Goal: Information Seeking & Learning: Learn about a topic

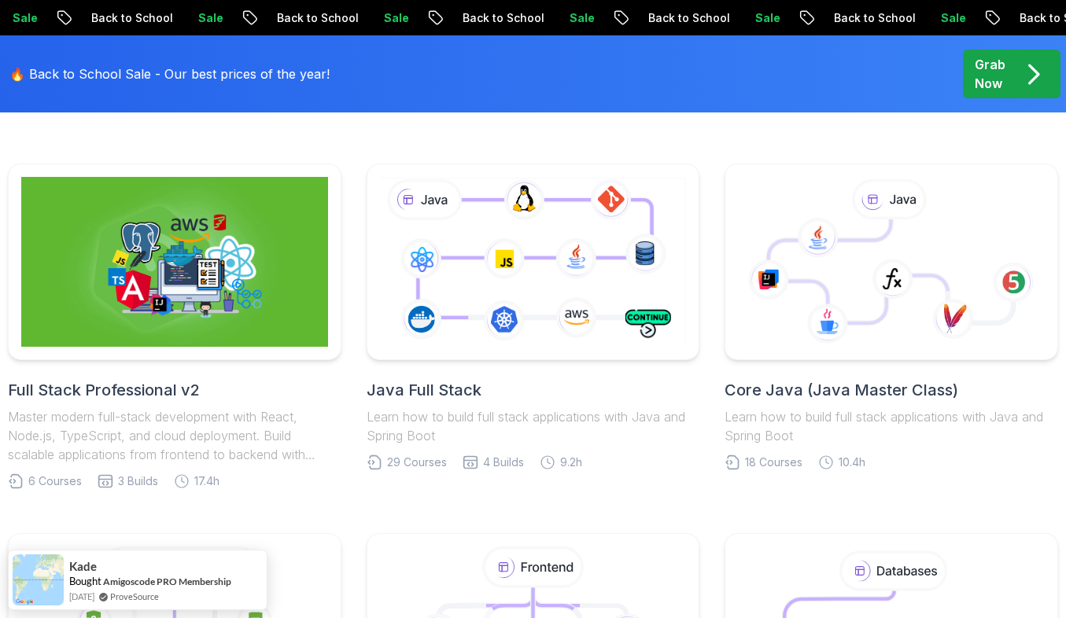
scroll to position [283, 0]
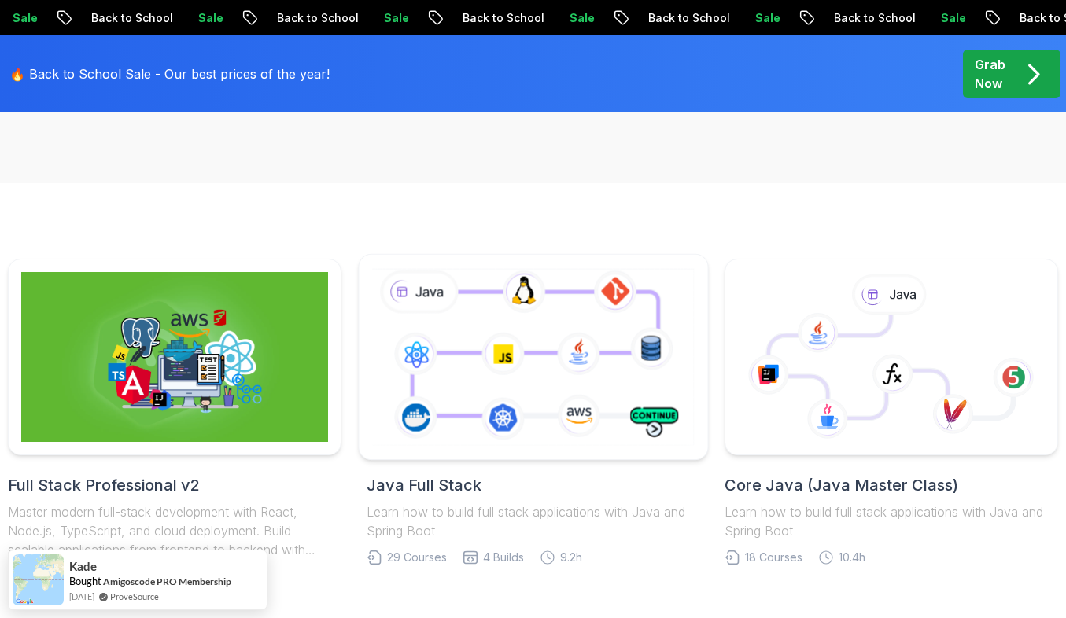
click at [551, 335] on icon at bounding box center [532, 357] width 329 height 183
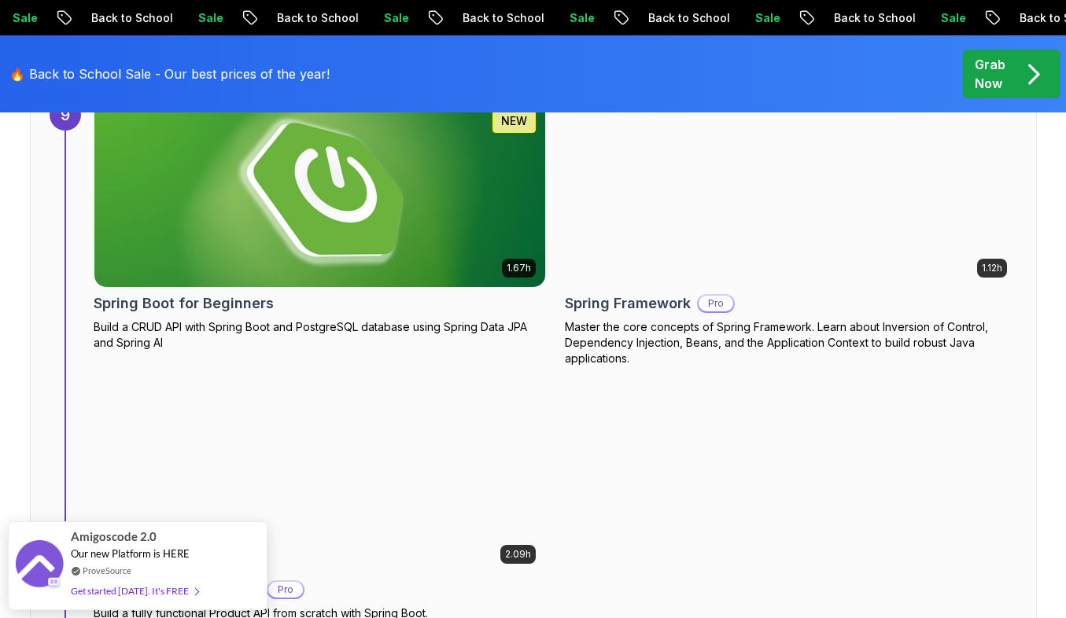
scroll to position [5947, 0]
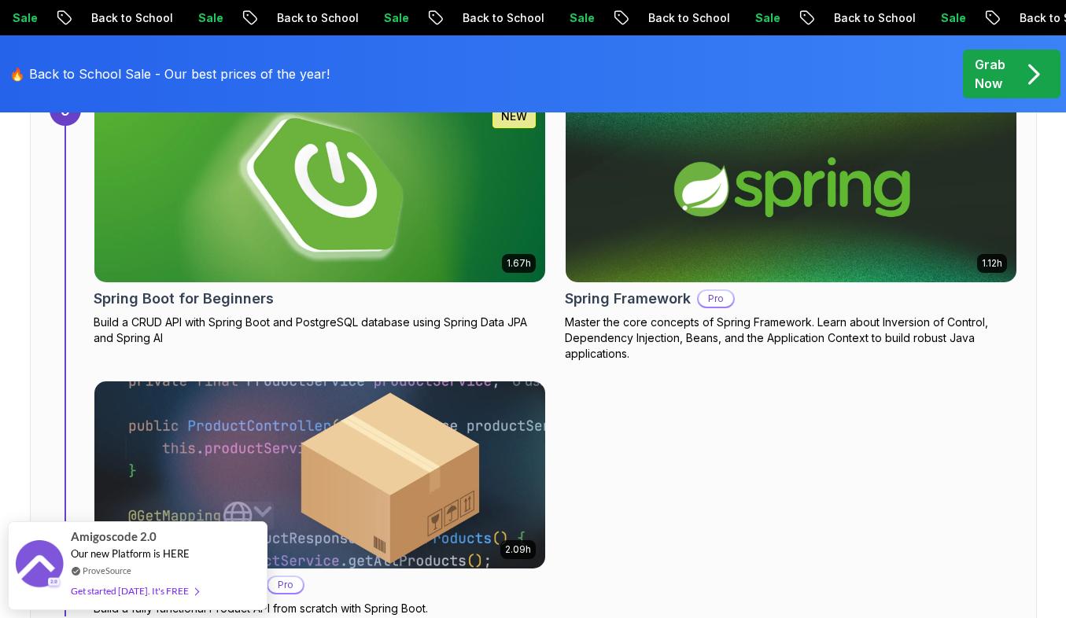
drag, startPoint x: 171, startPoint y: 585, endPoint x: 80, endPoint y: 436, distance: 174.7
click at [80, 436] on body "Sale Back to School Sale Back to School Sale Back to School Sale Back to School…" at bounding box center [533, 407] width 1066 height 12709
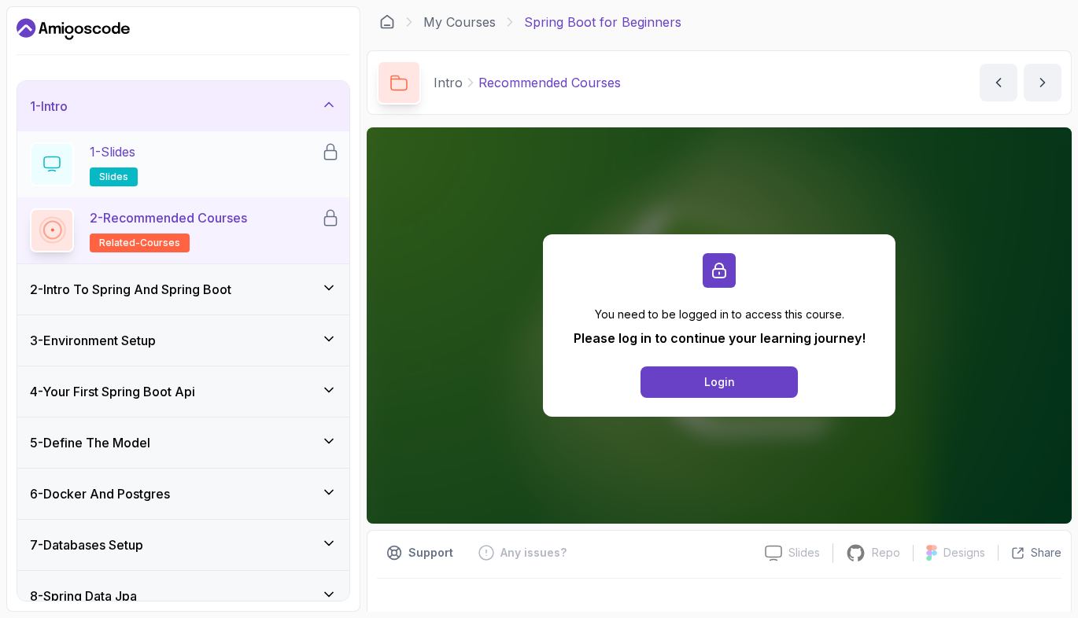
click at [179, 160] on div "1 - Slides slides" at bounding box center [175, 164] width 291 height 44
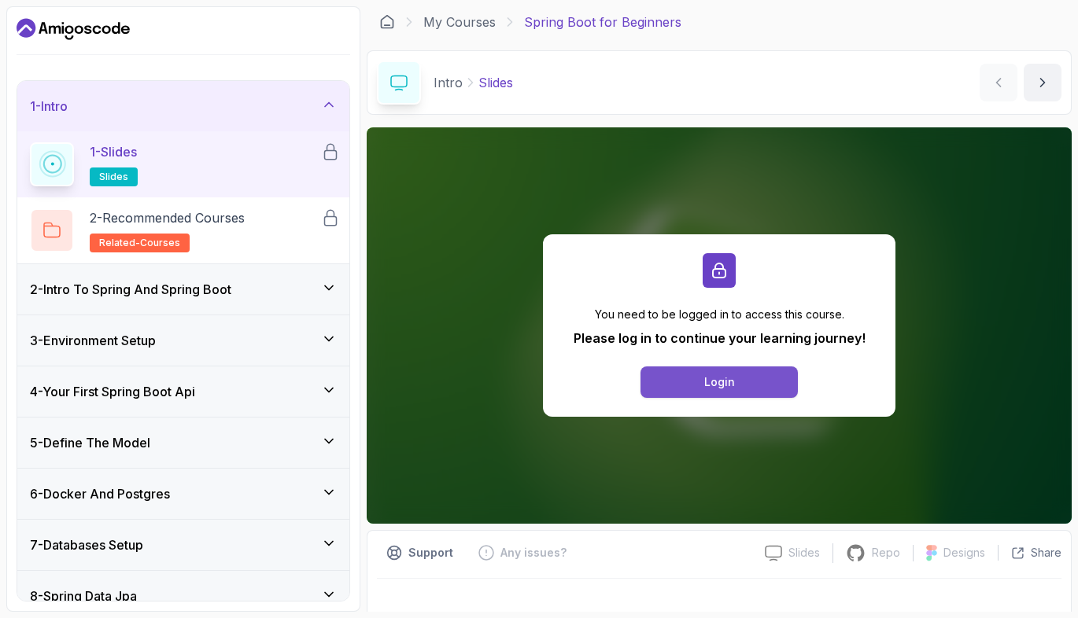
click at [742, 380] on button "Login" at bounding box center [718, 382] width 157 height 31
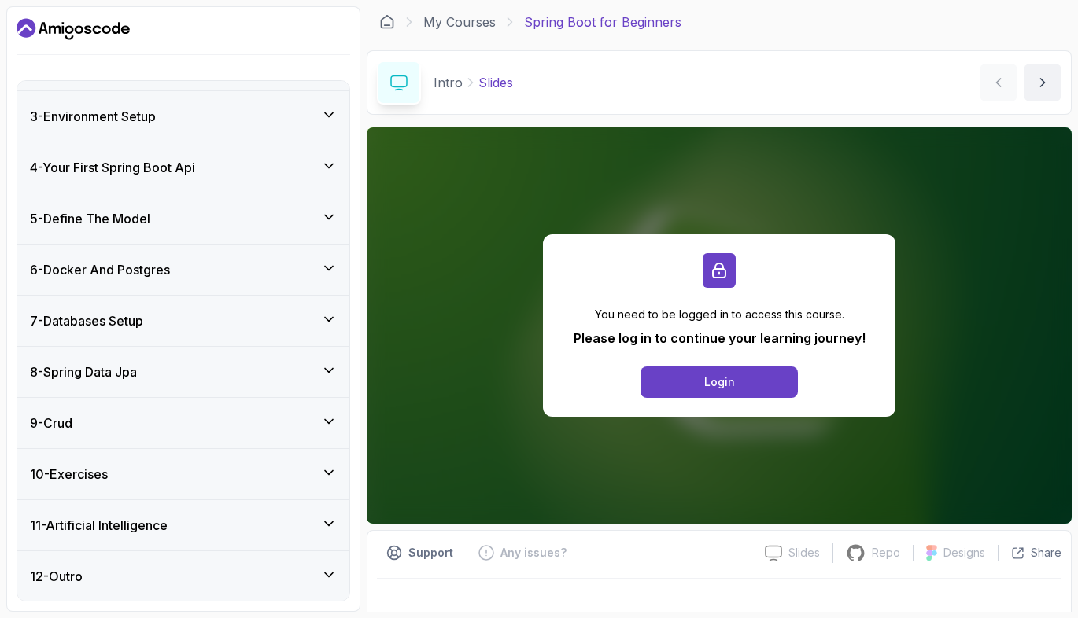
scroll to position [225, 0]
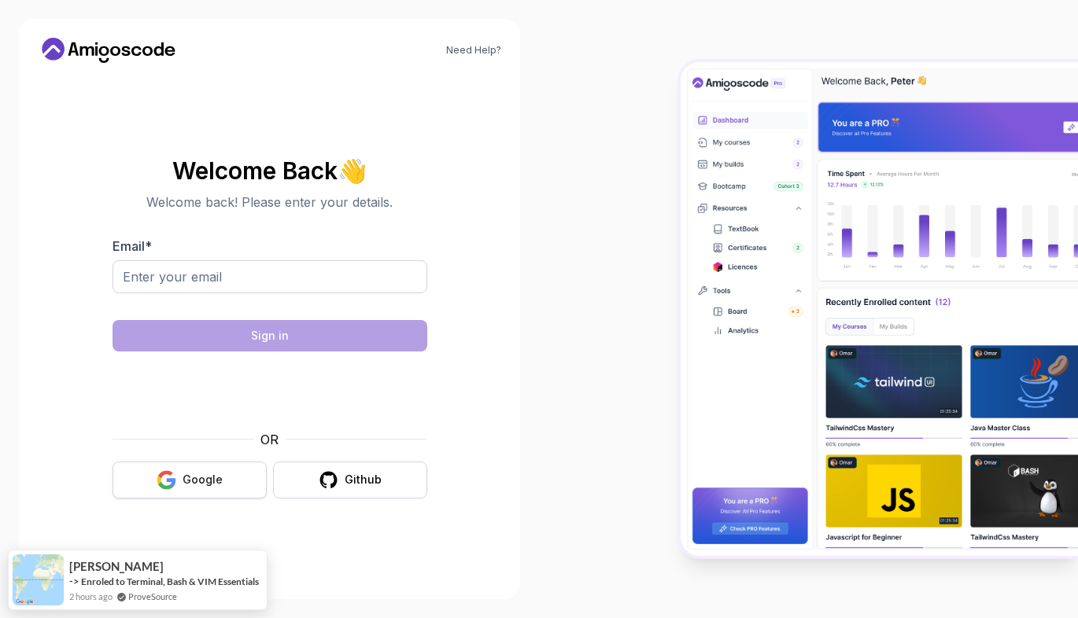
click at [197, 481] on div "Google" at bounding box center [203, 480] width 40 height 16
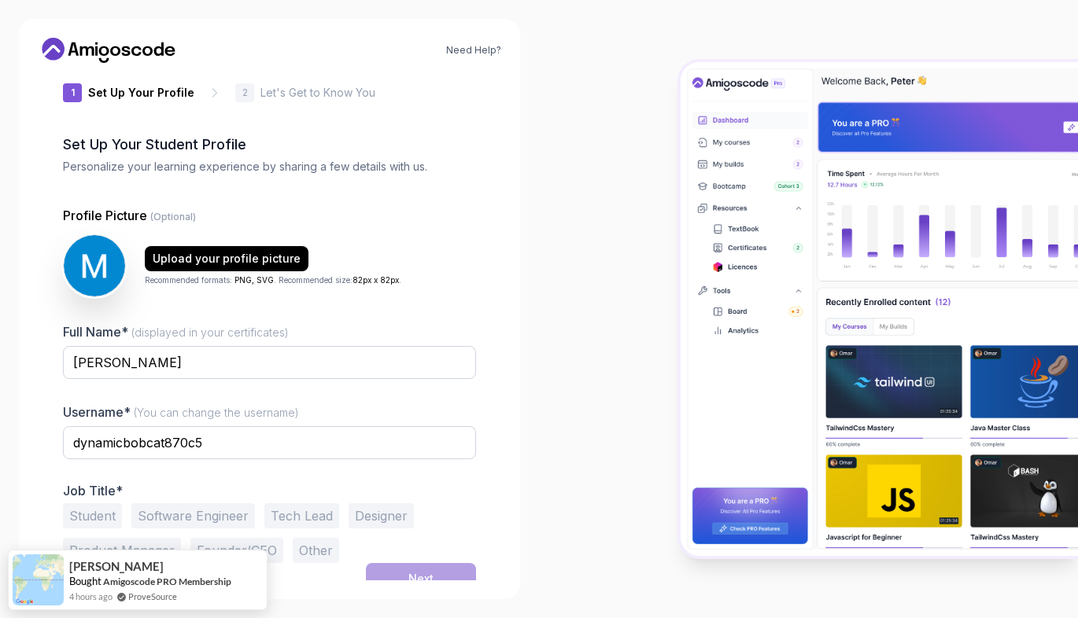
scroll to position [38, 0]
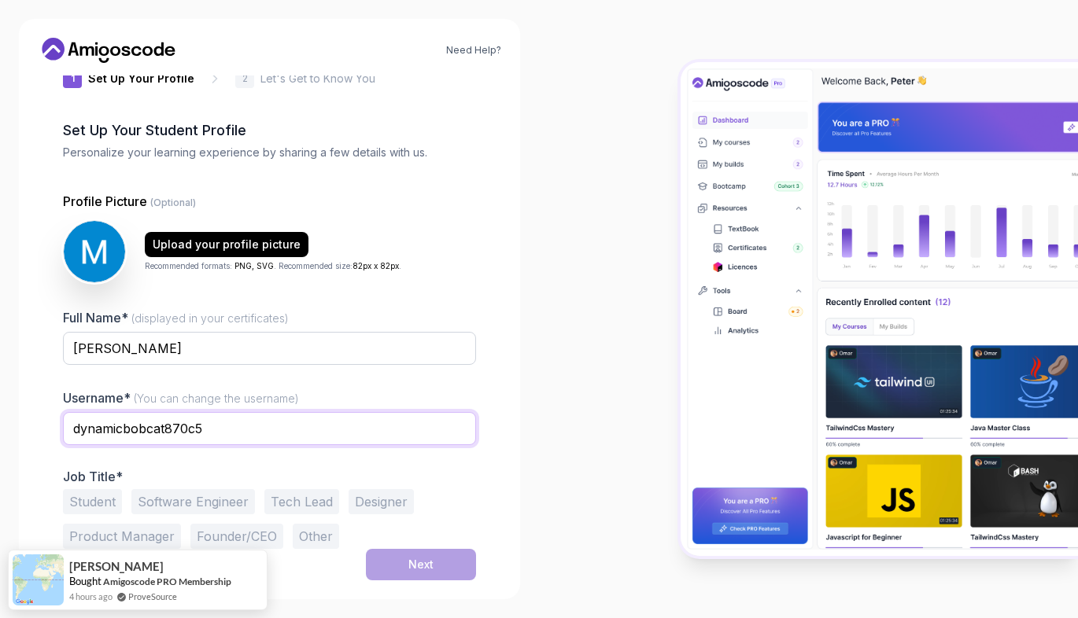
drag, startPoint x: 46, startPoint y: 394, endPoint x: -41, endPoint y: 378, distance: 88.9
click at [0, 378] on html "Need Help? 1 Set Up Your Profile 1 Set Up Your Profile 2 Let's Get to Know You …" at bounding box center [539, 309] width 1078 height 618
type input "mohamedabouzid"
click at [352, 452] on div at bounding box center [269, 455] width 413 height 14
click at [81, 506] on button "Student" at bounding box center [92, 501] width 59 height 25
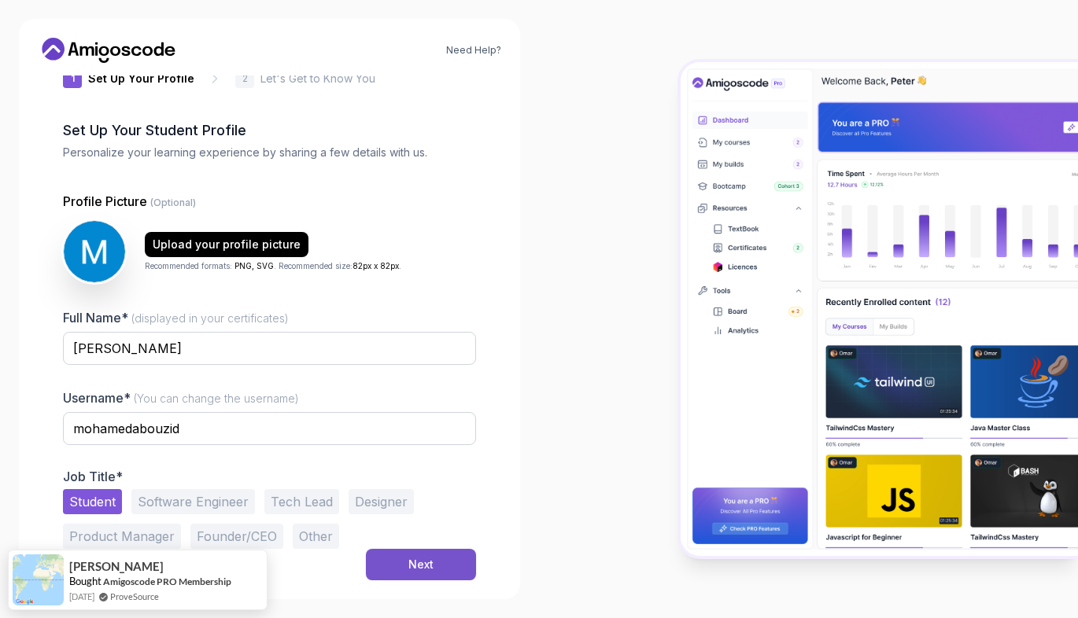
click at [415, 569] on div "Next" at bounding box center [420, 565] width 25 height 16
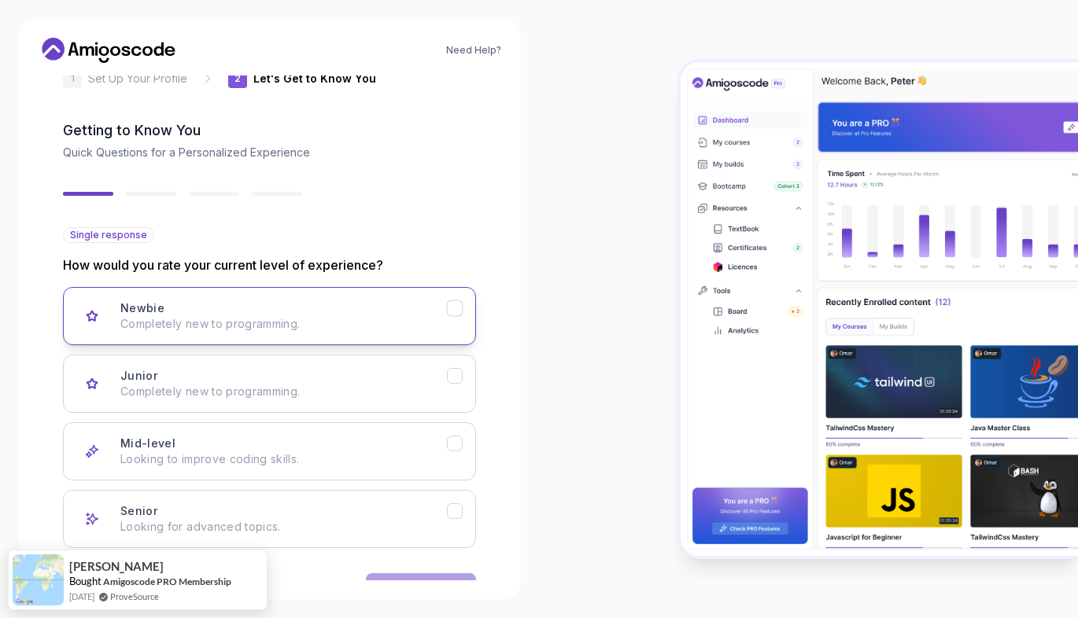
click at [379, 304] on div "Newbie Completely new to programming." at bounding box center [283, 316] width 326 height 31
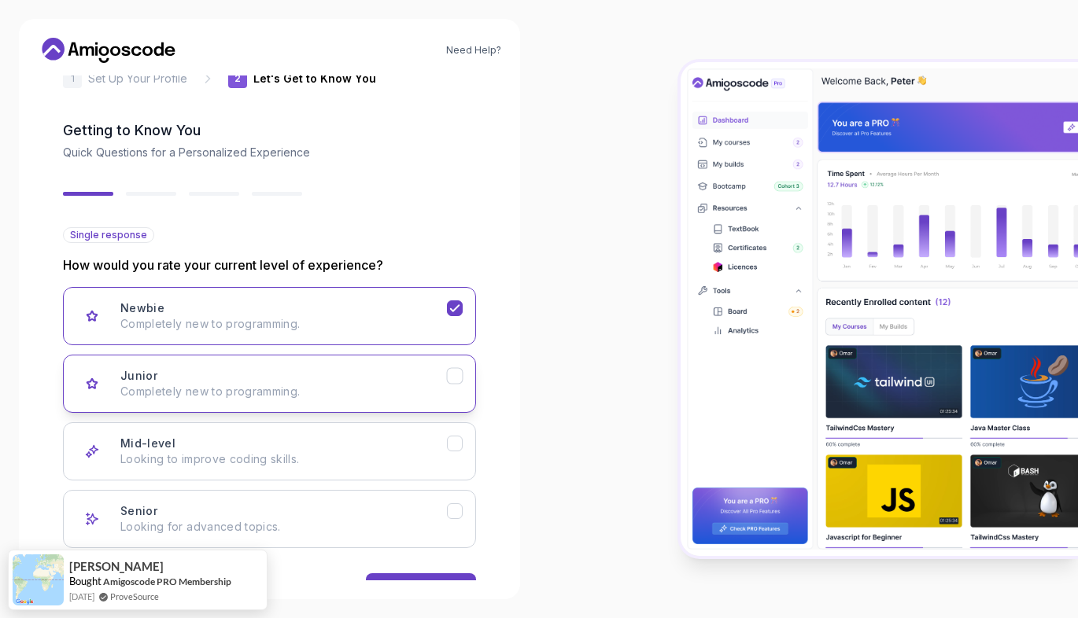
click at [367, 391] on p "Completely new to programming." at bounding box center [283, 392] width 326 height 16
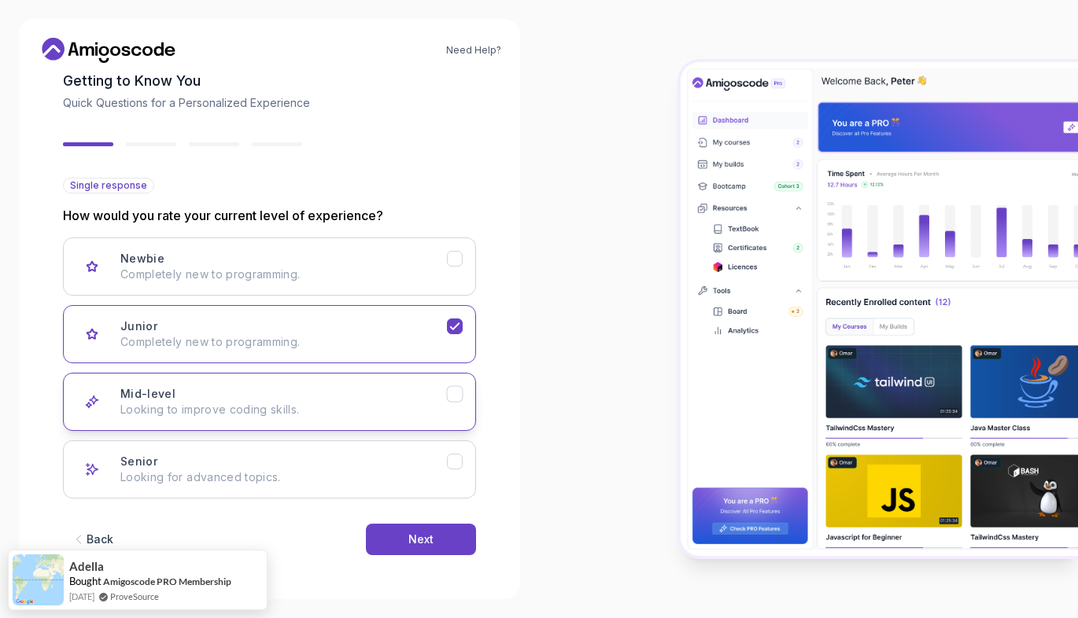
click at [368, 391] on div "Mid-level Looking to improve coding skills." at bounding box center [283, 401] width 326 height 31
click at [414, 544] on div "Next" at bounding box center [420, 540] width 25 height 16
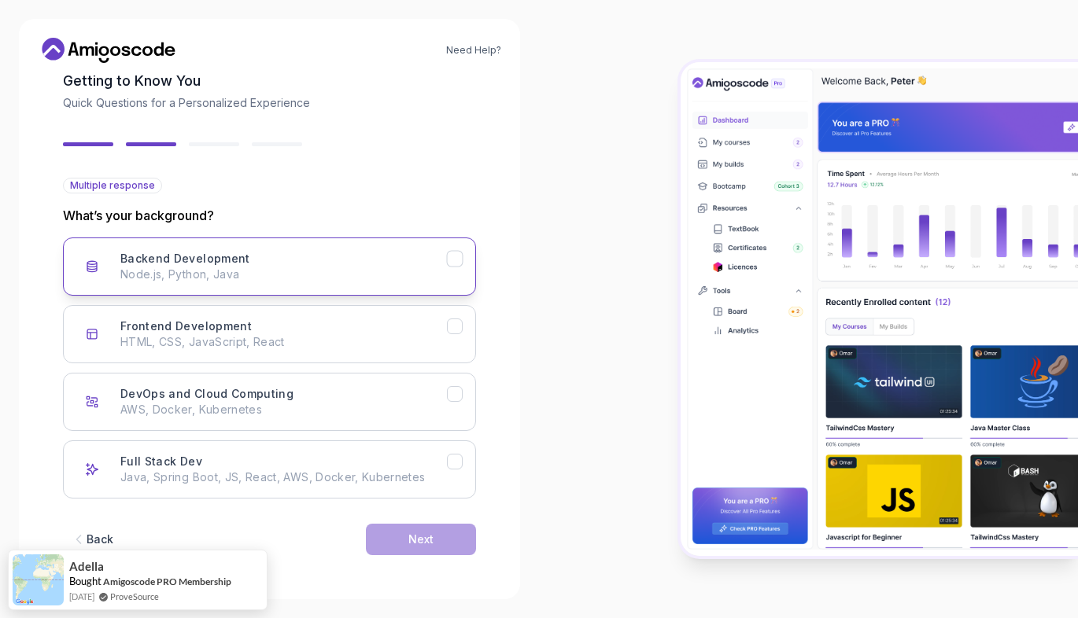
click at [356, 276] on p "Node.js, Python, Java" at bounding box center [283, 275] width 326 height 16
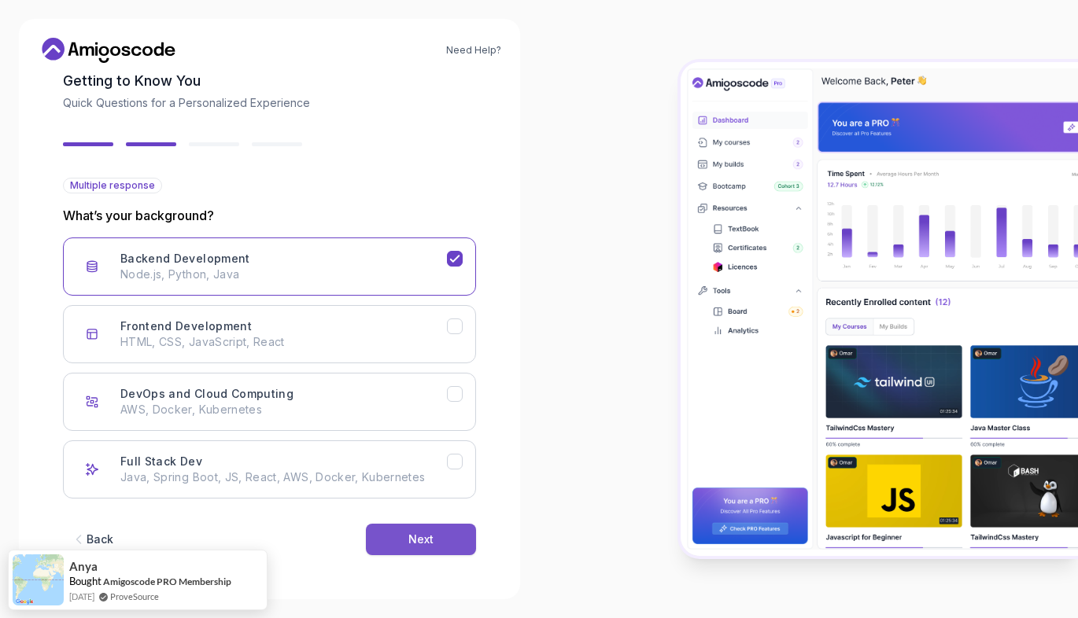
click at [392, 543] on button "Next" at bounding box center [421, 539] width 110 height 31
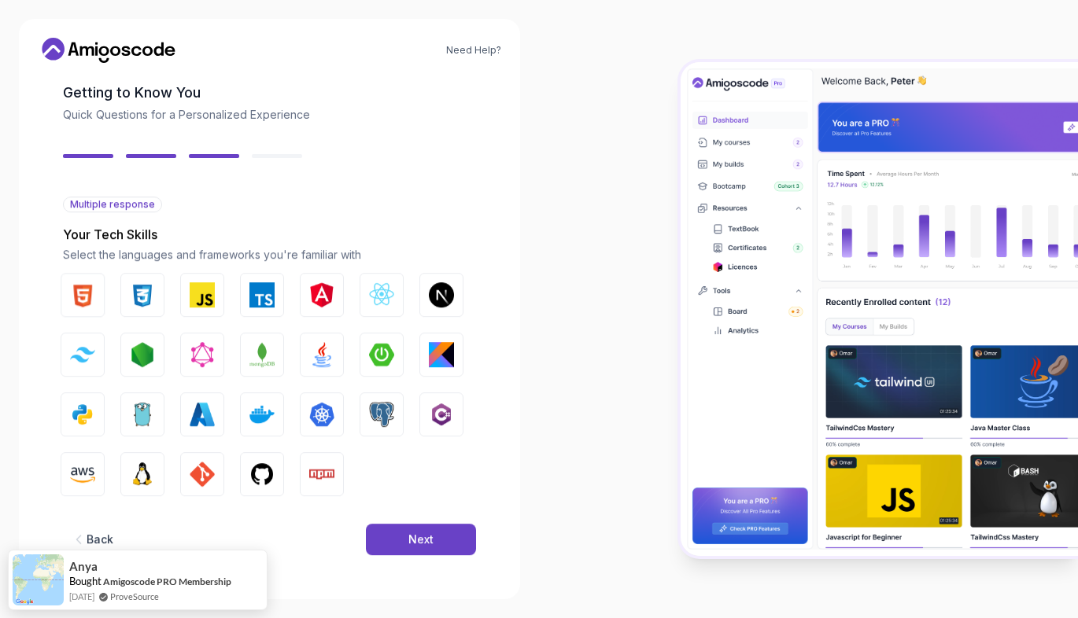
scroll to position [68, 0]
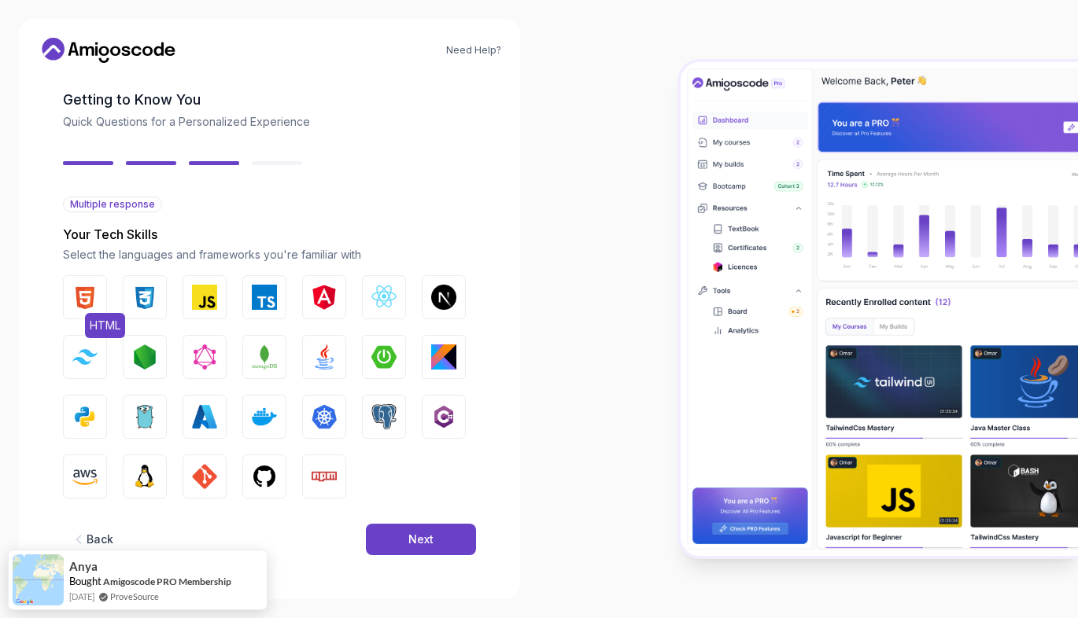
click at [94, 300] on img "button" at bounding box center [84, 297] width 25 height 25
click at [154, 299] on img "button" at bounding box center [144, 297] width 25 height 25
click at [209, 293] on img "button" at bounding box center [204, 297] width 25 height 25
click at [322, 353] on img "button" at bounding box center [324, 357] width 25 height 25
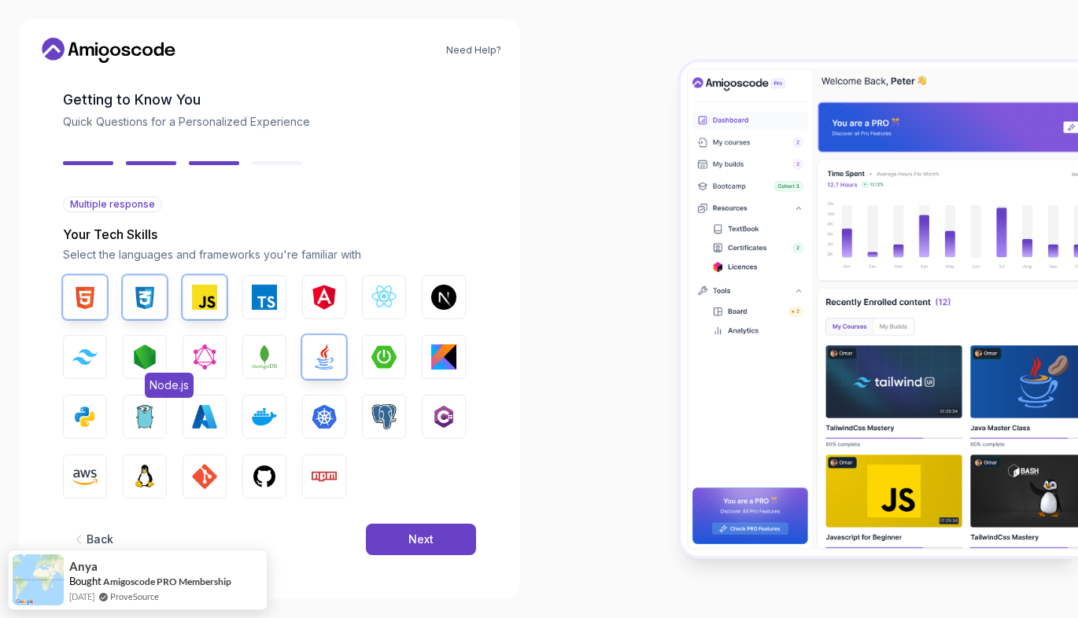
click at [149, 350] on img "button" at bounding box center [144, 357] width 25 height 25
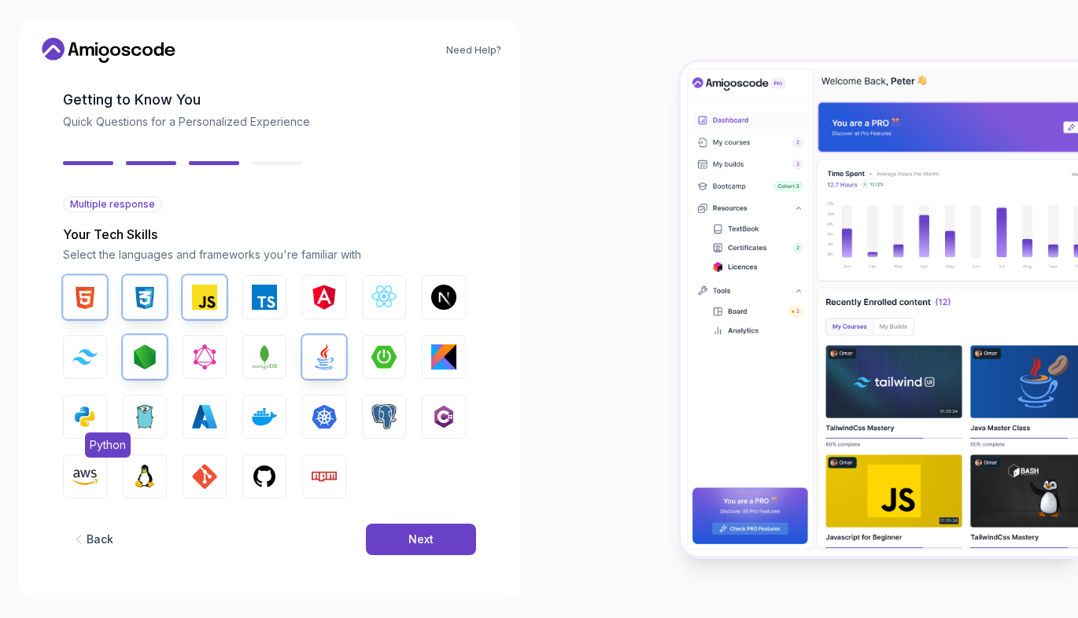
click at [82, 422] on img "button" at bounding box center [84, 416] width 25 height 25
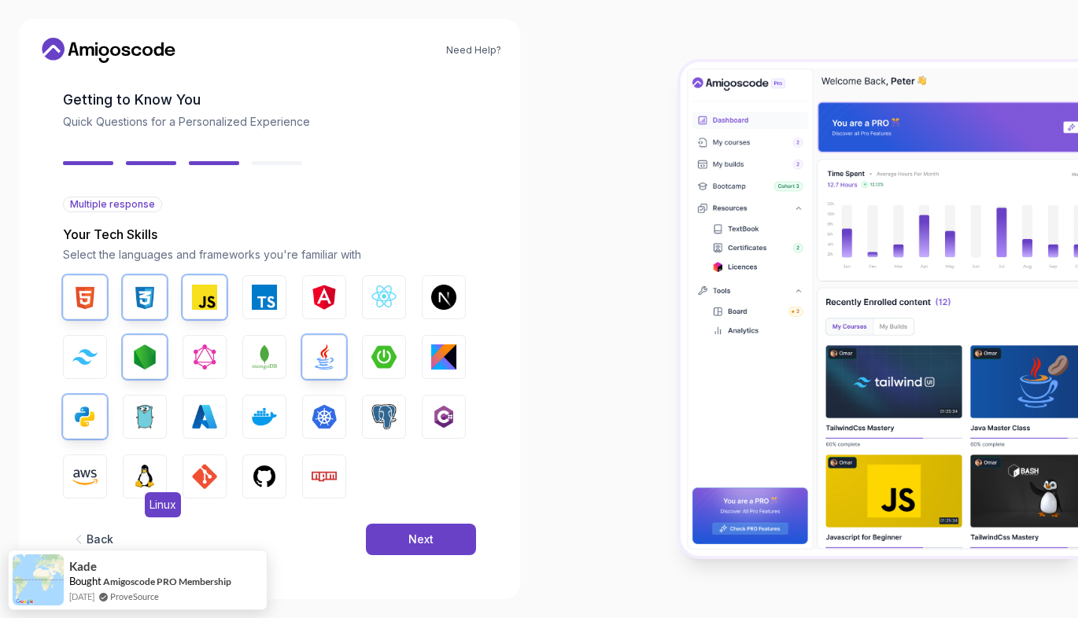
click at [152, 483] on img "button" at bounding box center [144, 476] width 25 height 25
click at [337, 422] on button "Kubernetes" at bounding box center [324, 417] width 44 height 44
click at [334, 418] on img "button" at bounding box center [324, 416] width 25 height 25
click at [407, 537] on button "Next" at bounding box center [421, 539] width 110 height 31
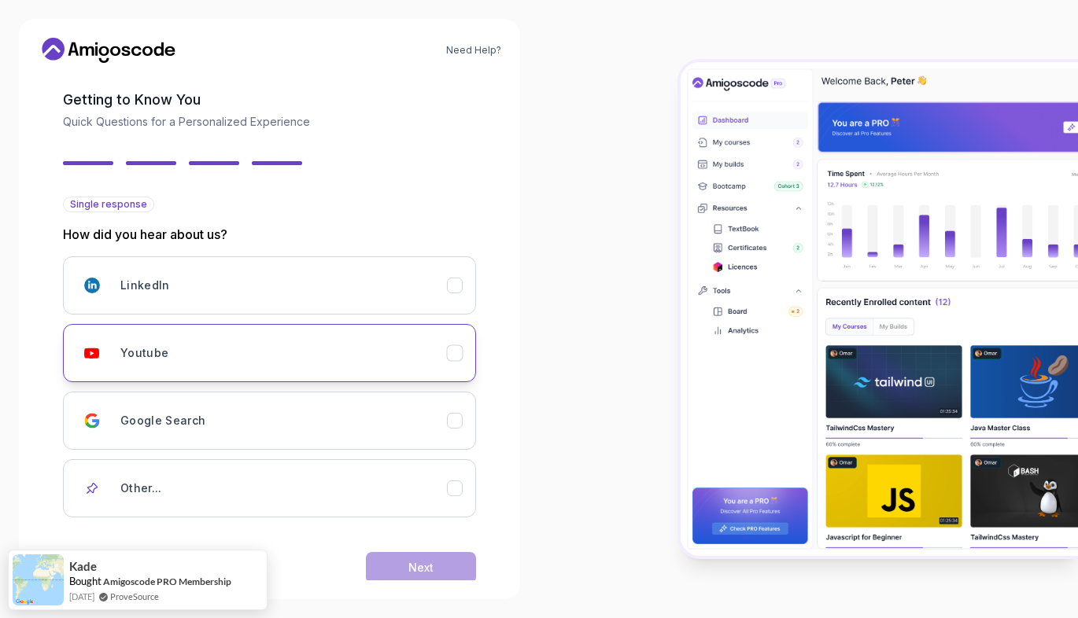
click at [295, 373] on button "Youtube" at bounding box center [269, 353] width 413 height 58
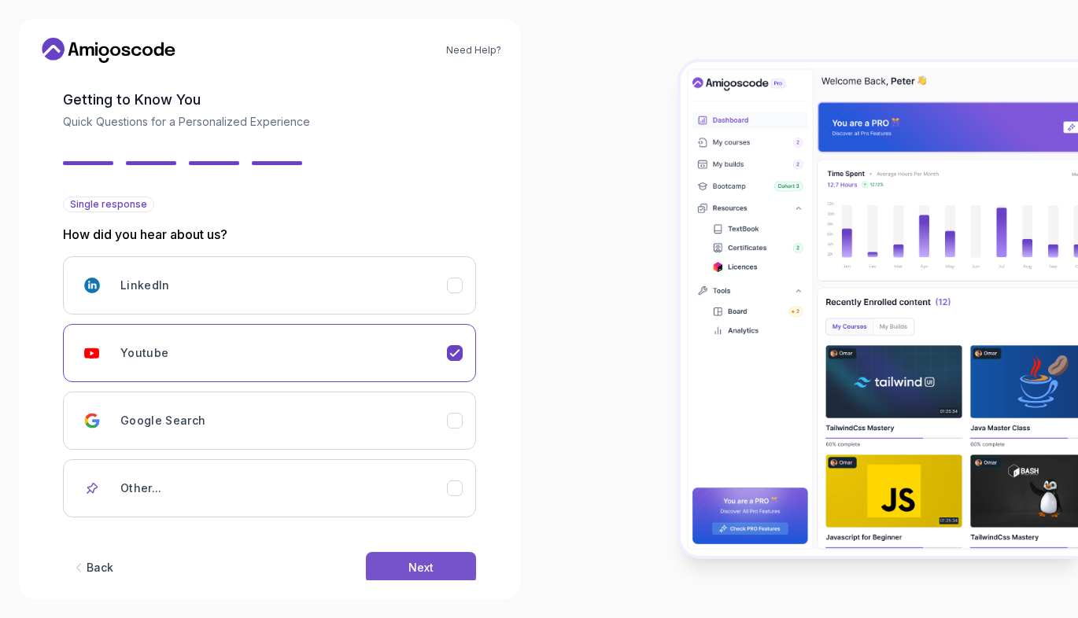
click at [408, 569] on div "Next" at bounding box center [420, 568] width 25 height 16
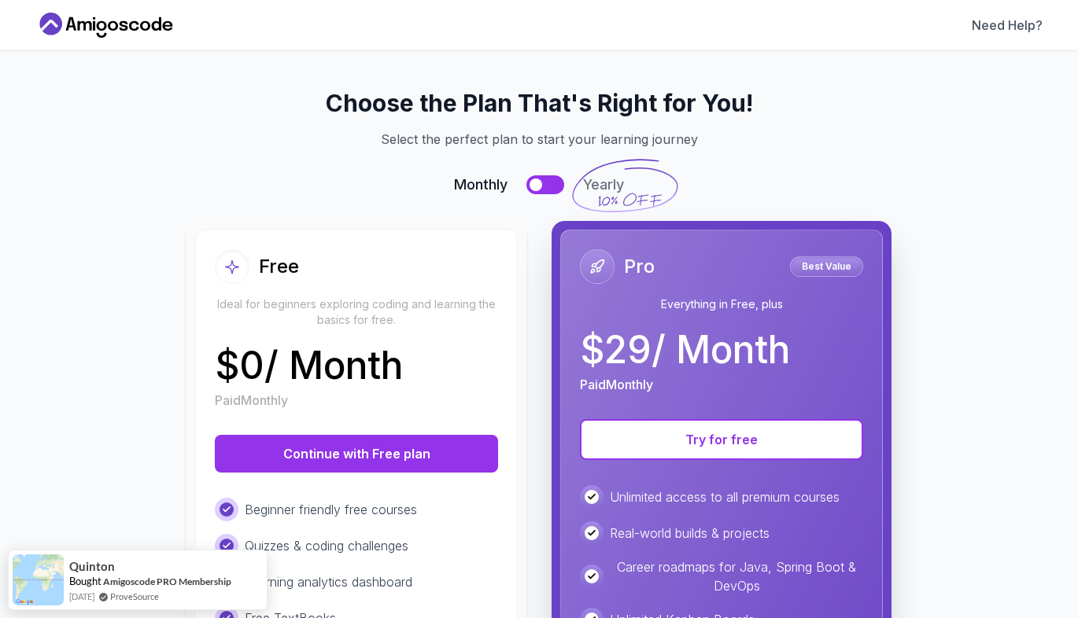
click at [540, 186] on button at bounding box center [545, 184] width 38 height 19
click at [534, 188] on button at bounding box center [545, 184] width 38 height 19
click at [537, 181] on button at bounding box center [545, 184] width 38 height 19
click at [539, 197] on div "Choose the Plan That's Right for You! Select the perfect plan to start your lea…" at bounding box center [538, 483] width 969 height 788
click at [537, 184] on button at bounding box center [545, 184] width 38 height 19
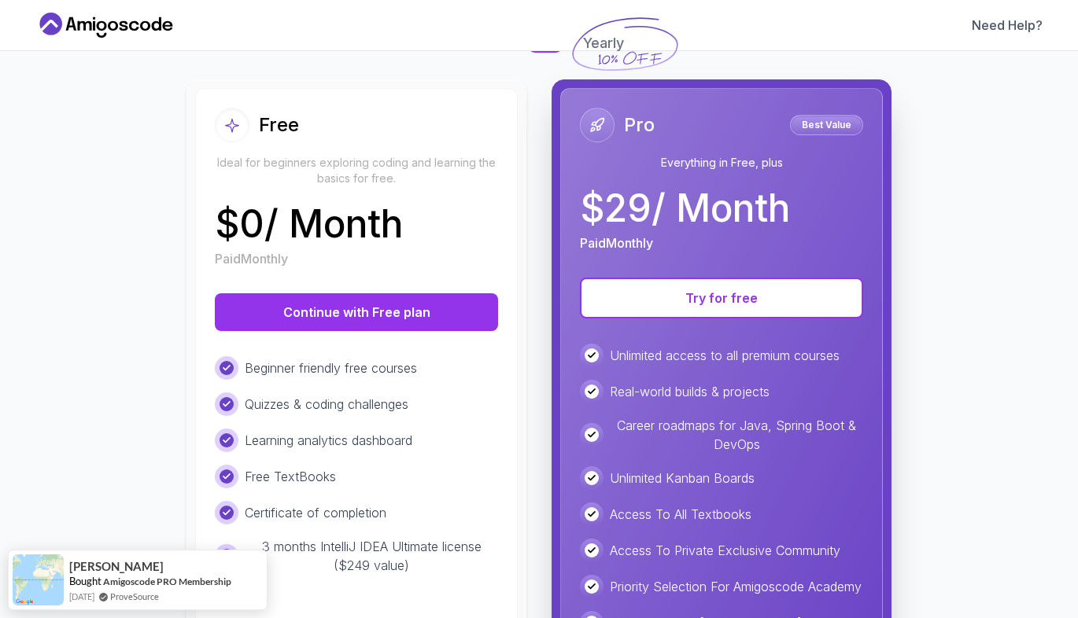
scroll to position [122, 0]
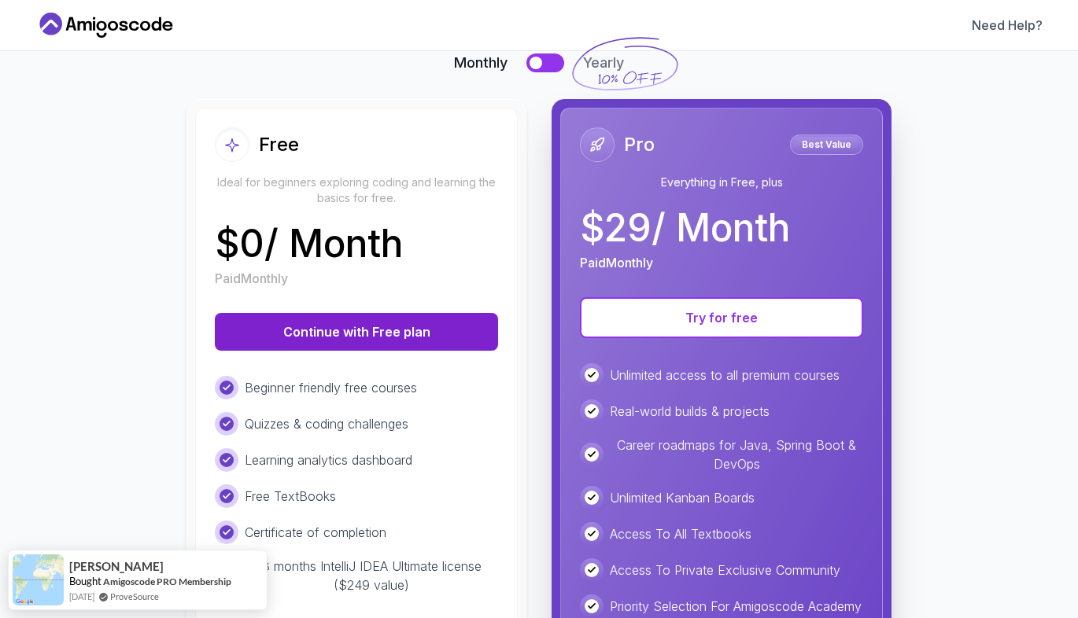
click at [343, 328] on button "Continue with Free plan" at bounding box center [356, 332] width 283 height 38
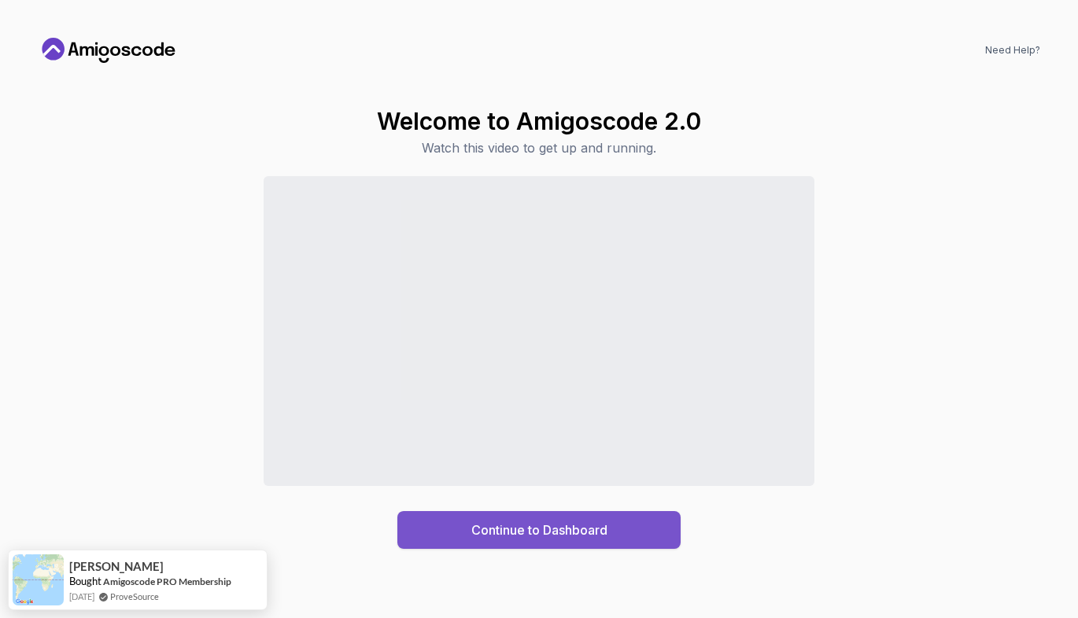
click at [537, 535] on div "Continue to Dashboard" at bounding box center [539, 530] width 136 height 19
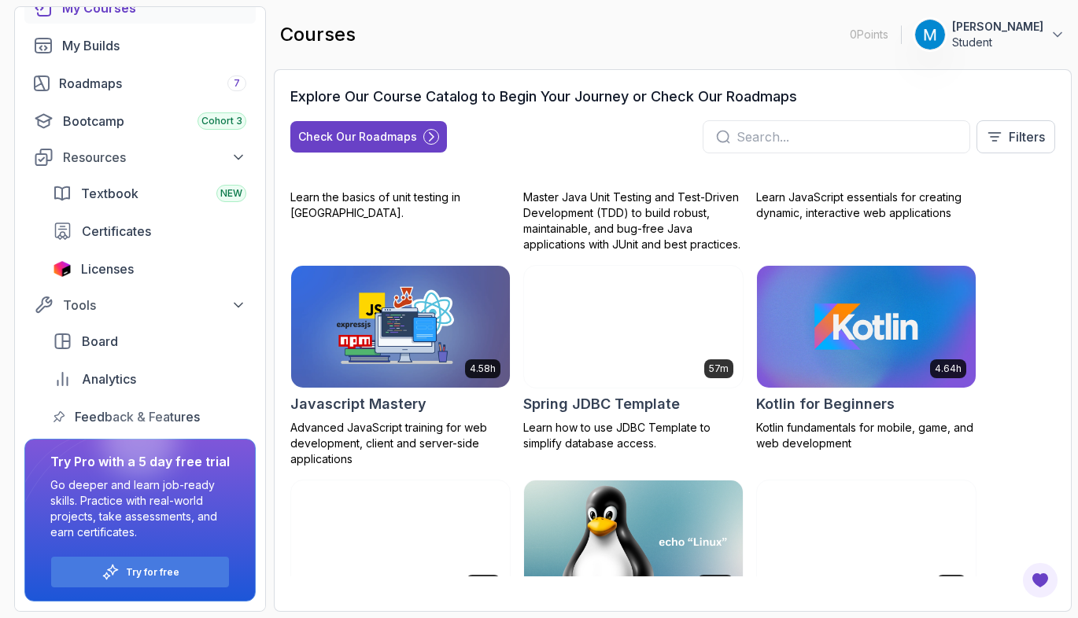
scroll to position [2077, 0]
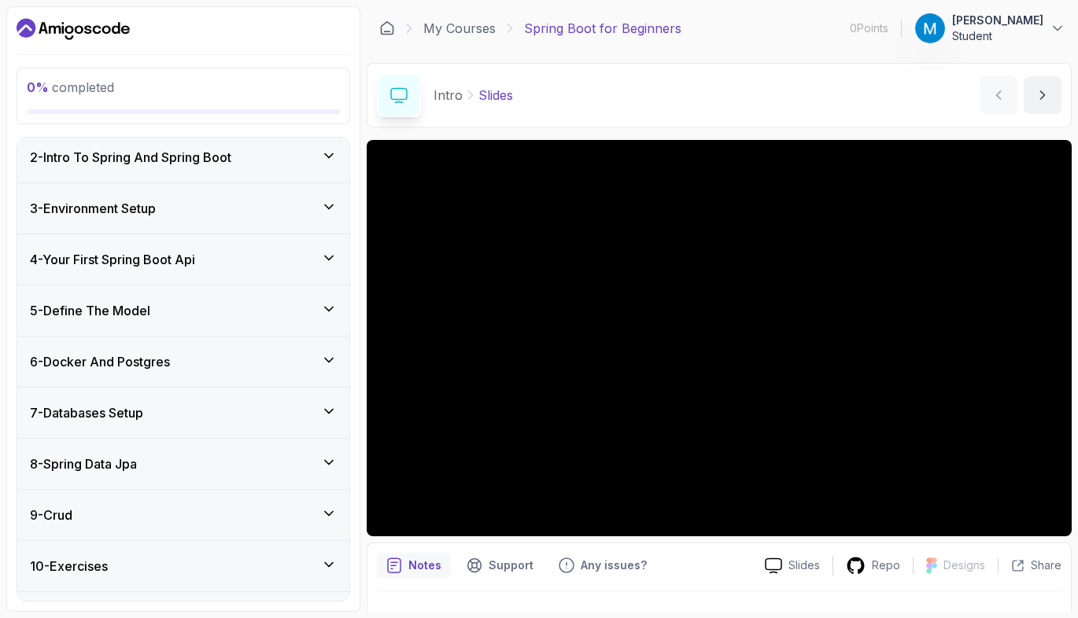
scroll to position [282, 0]
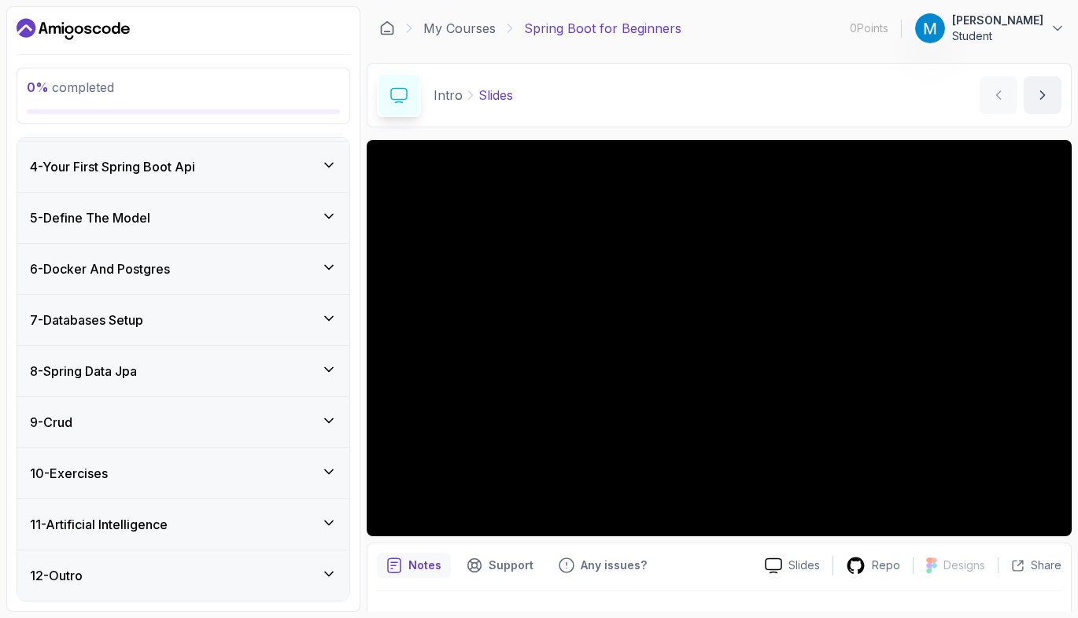
click at [170, 271] on h3 "6 - Docker And Postgres" at bounding box center [100, 269] width 140 height 19
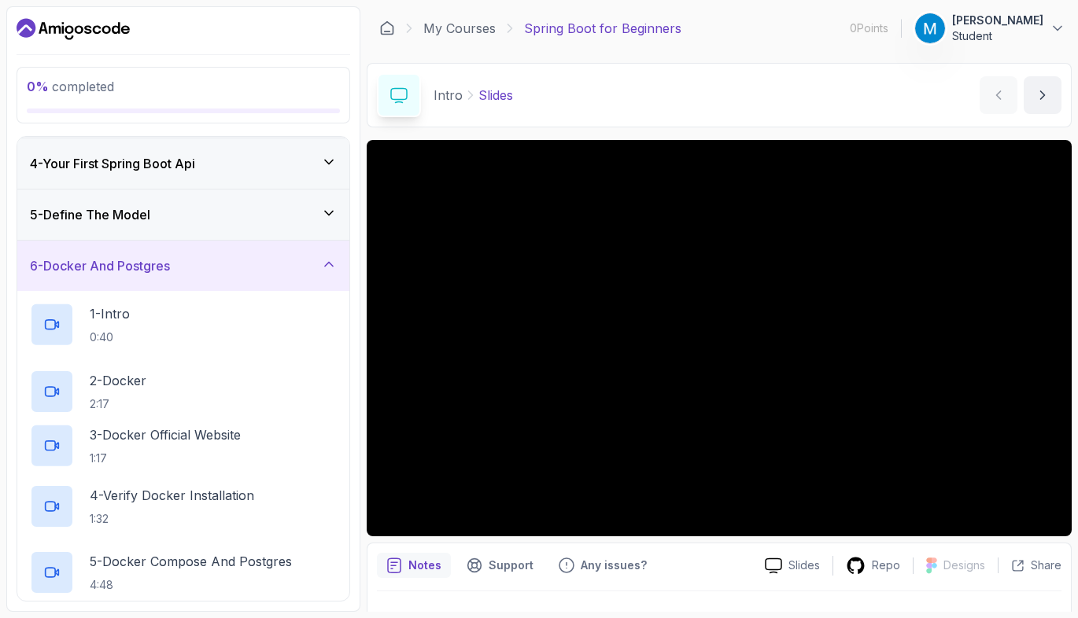
scroll to position [149, 0]
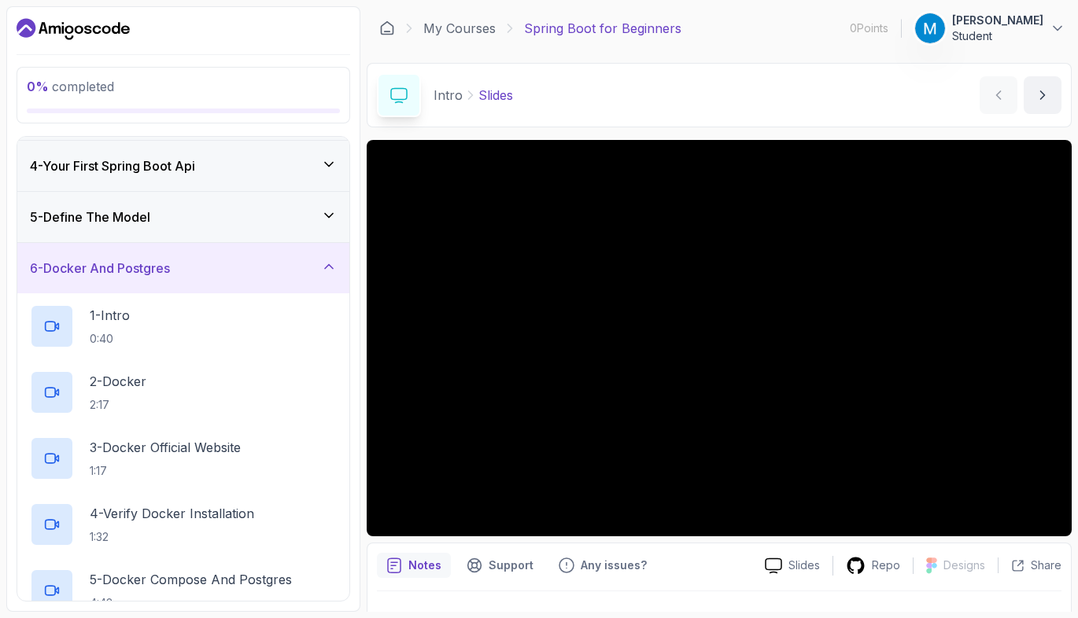
click at [170, 268] on h3 "6 - Docker And Postgres" at bounding box center [100, 268] width 140 height 19
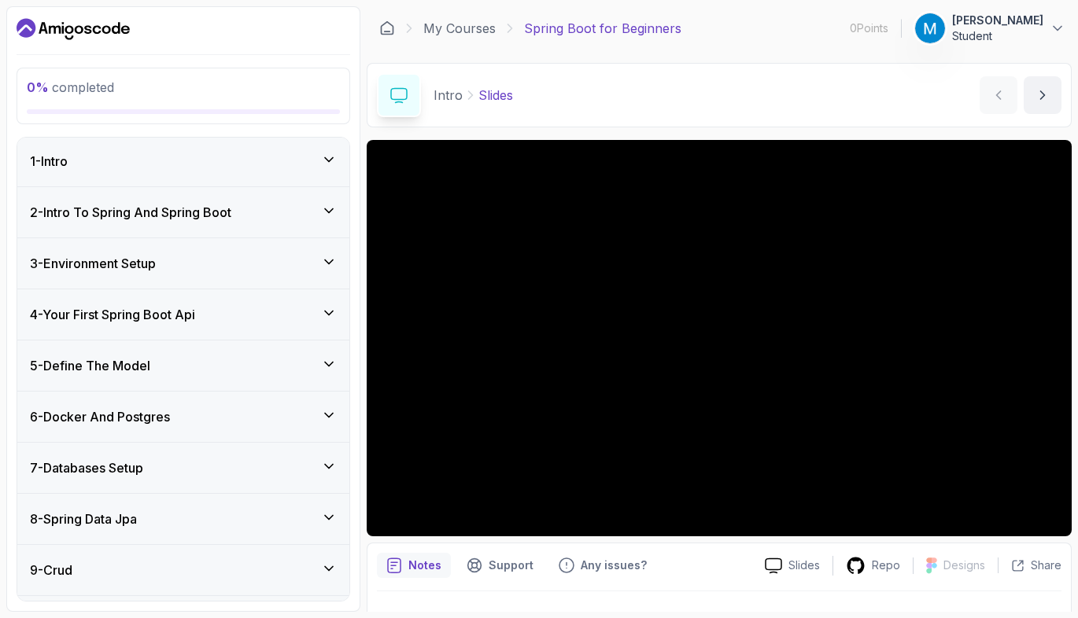
scroll to position [0, 0]
click at [153, 213] on h3 "2 - Intro To Spring And Spring Boot" at bounding box center [130, 214] width 201 height 19
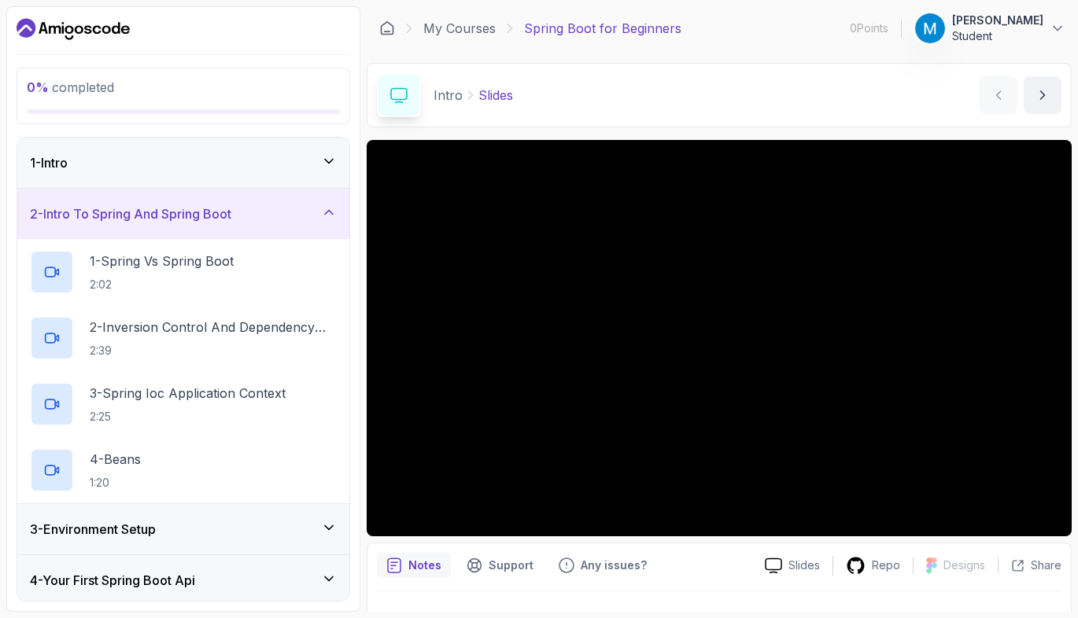
click at [153, 213] on h3 "2 - Intro To Spring And Spring Boot" at bounding box center [130, 214] width 201 height 19
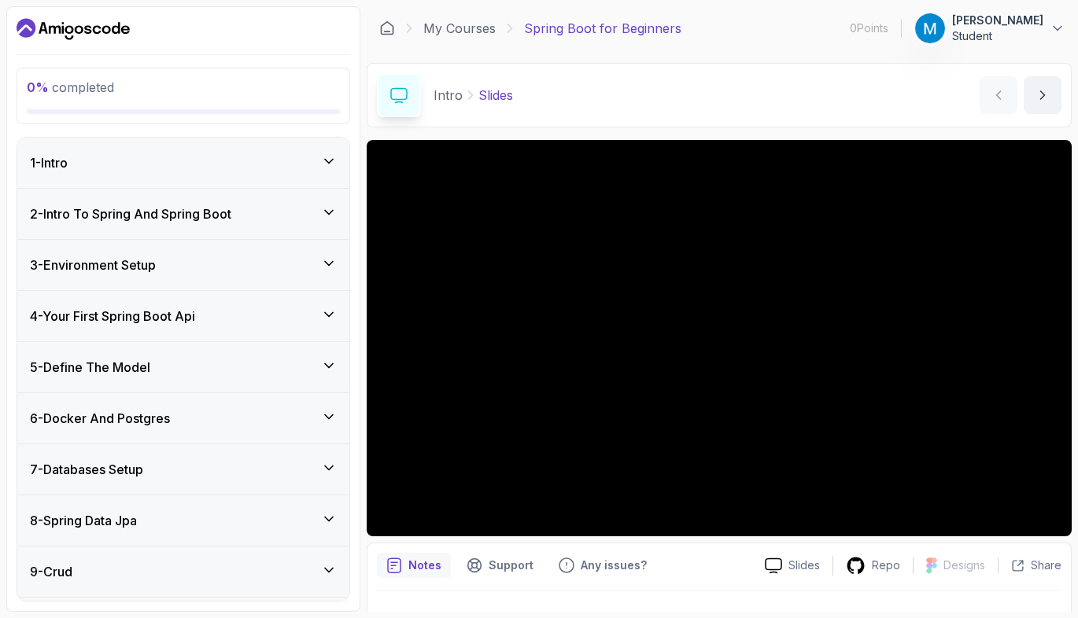
click at [148, 253] on div "3 - Environment Setup" at bounding box center [183, 265] width 332 height 50
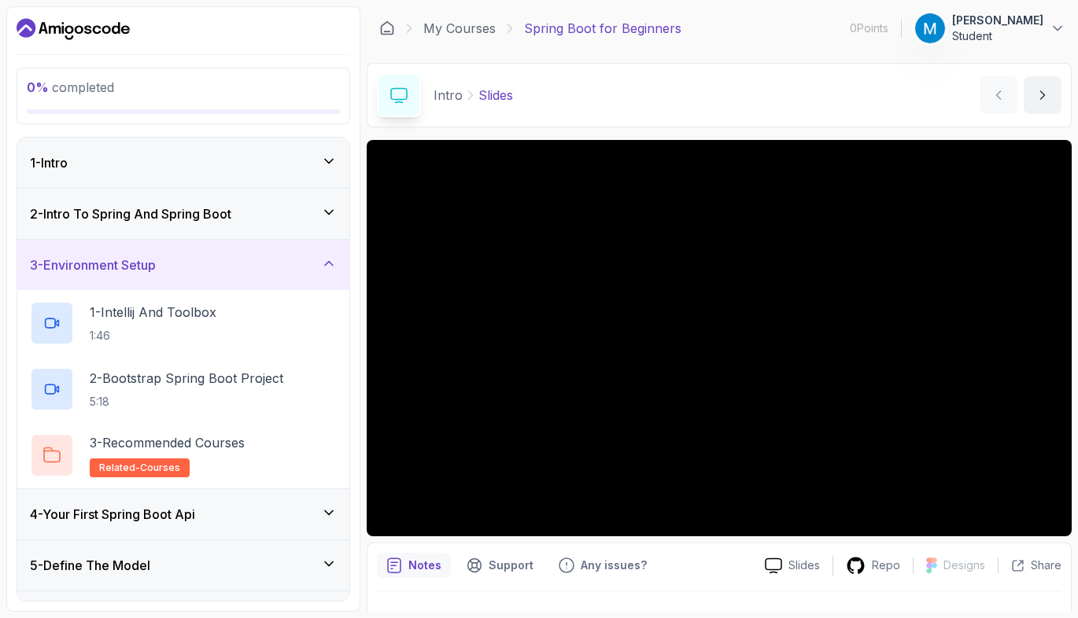
click at [151, 273] on h3 "3 - Environment Setup" at bounding box center [93, 265] width 126 height 19
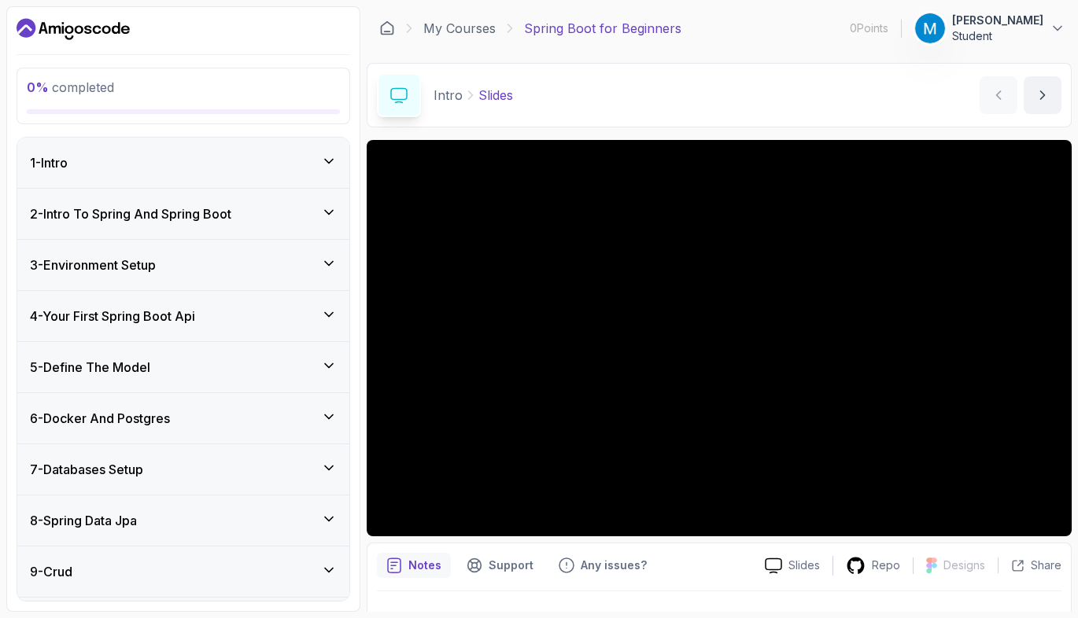
click at [146, 332] on div "4 - Your First Spring Boot Api" at bounding box center [183, 316] width 332 height 50
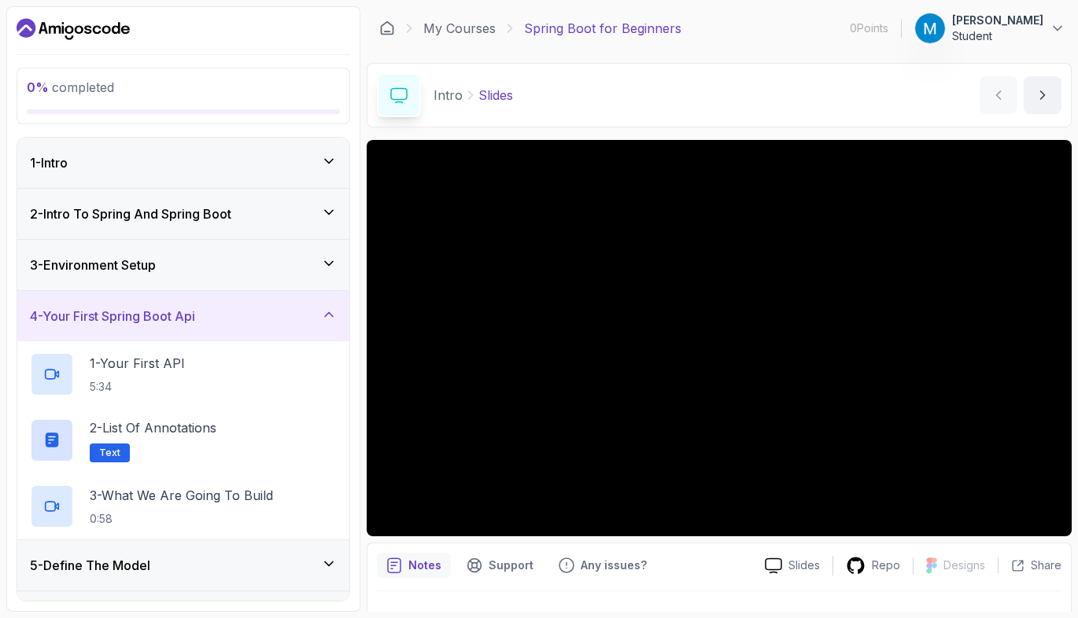
click at [171, 323] on h3 "4 - Your First Spring Boot Api" at bounding box center [112, 316] width 165 height 19
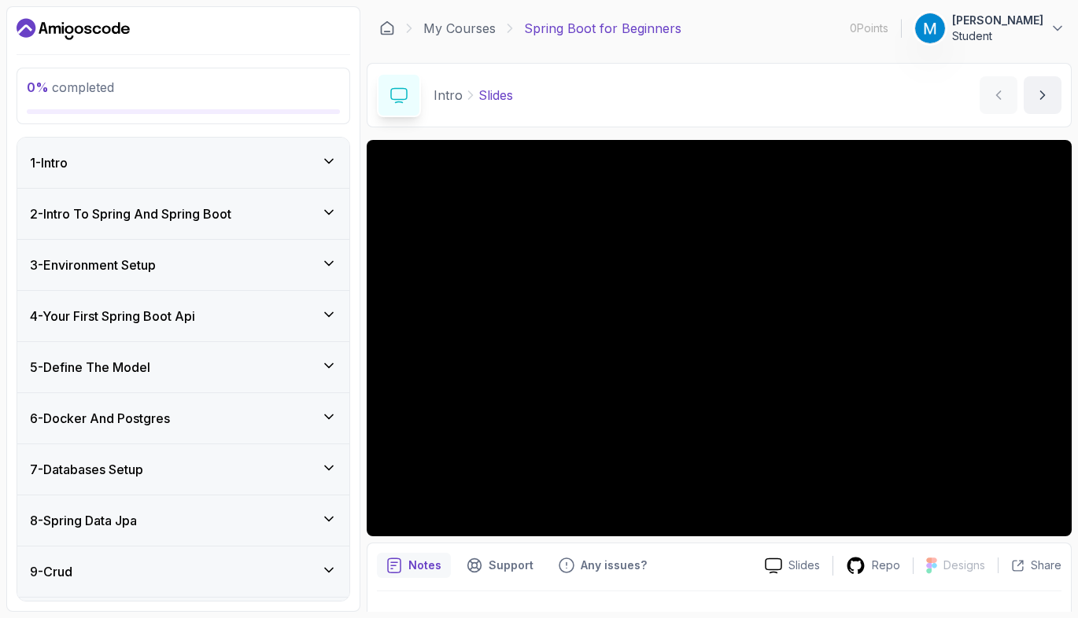
click at [153, 379] on div "5 - Define The Model" at bounding box center [183, 367] width 332 height 50
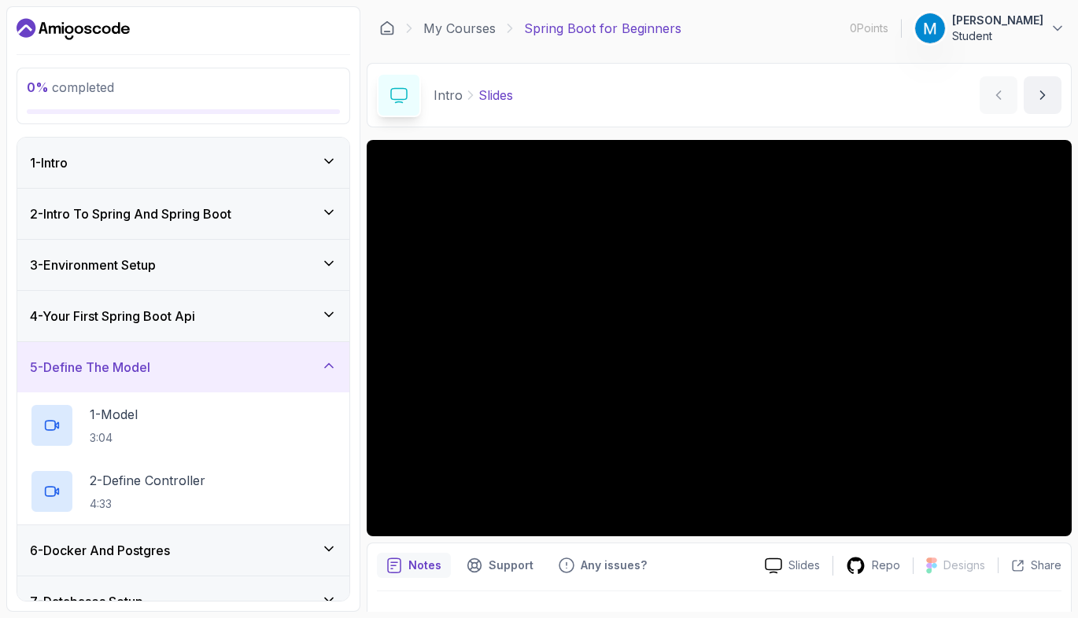
click at [149, 369] on h3 "5 - Define The Model" at bounding box center [90, 367] width 120 height 19
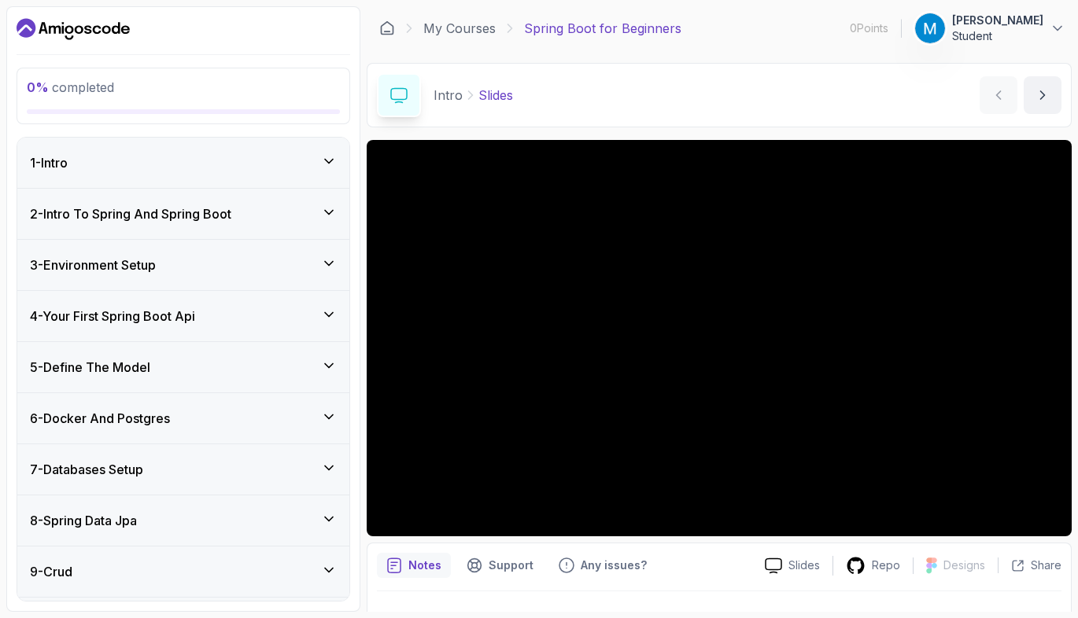
click at [136, 426] on h3 "6 - Docker And Postgres" at bounding box center [100, 418] width 140 height 19
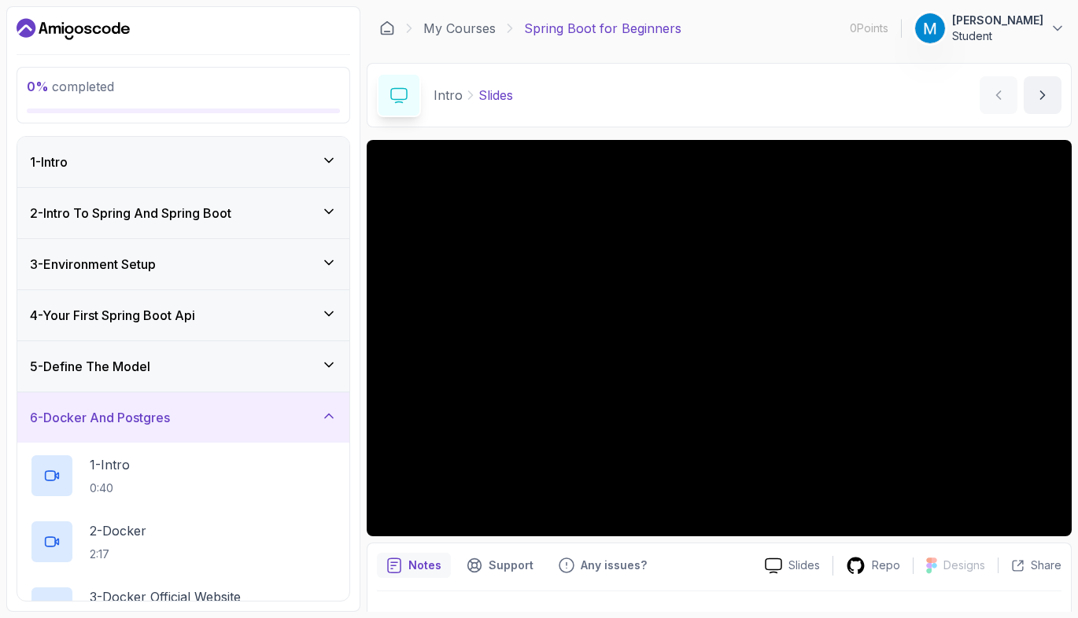
click at [161, 424] on h3 "6 - Docker And Postgres" at bounding box center [100, 417] width 140 height 19
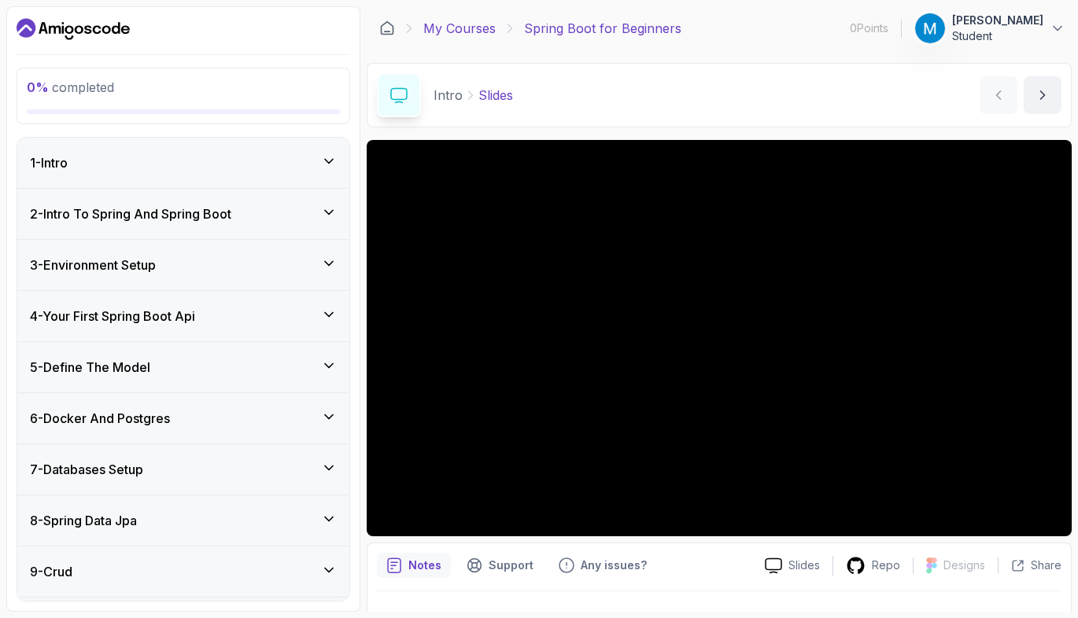
click at [471, 26] on link "My Courses" at bounding box center [459, 28] width 72 height 19
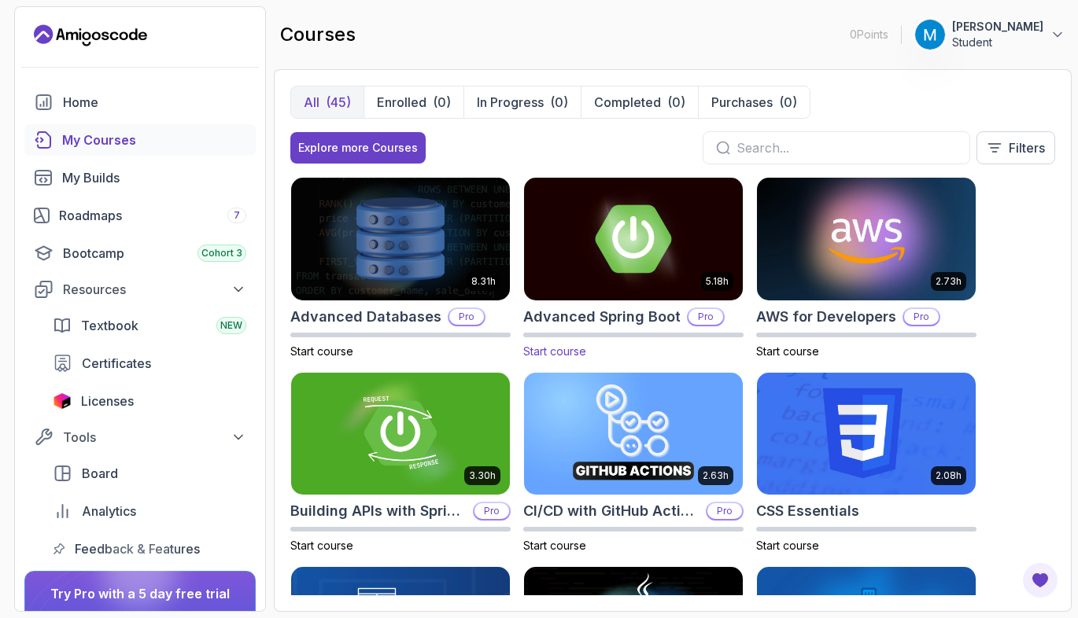
click at [620, 251] on img at bounding box center [633, 239] width 230 height 128
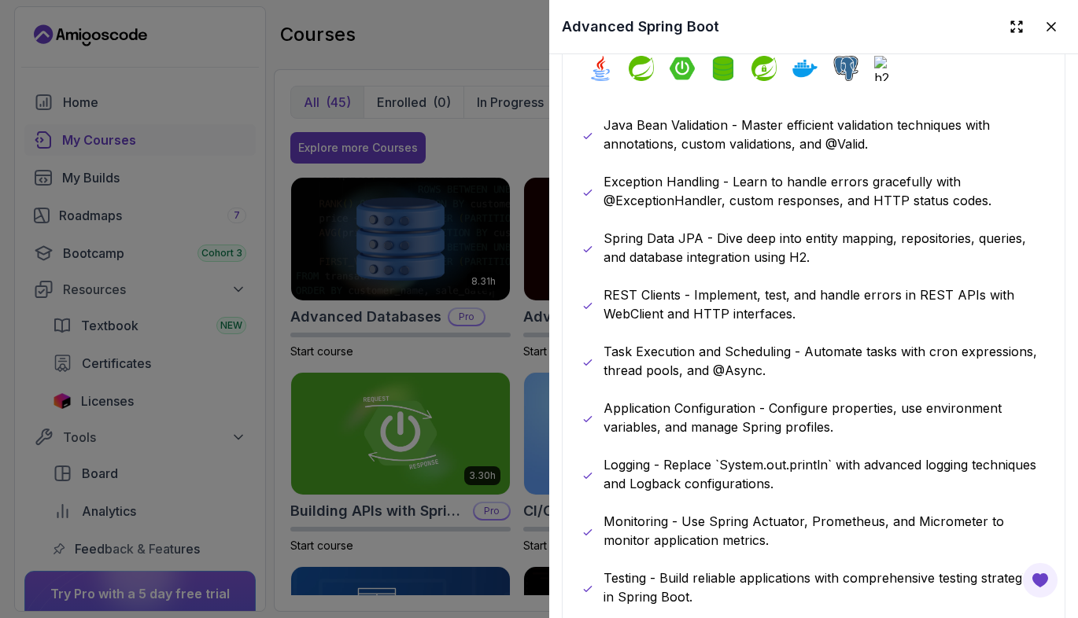
scroll to position [944, 0]
